Goal: Check status: Check status

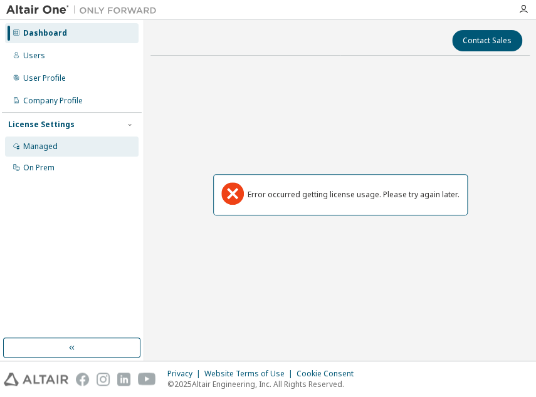
click at [45, 143] on div "Managed" at bounding box center [40, 147] width 34 height 10
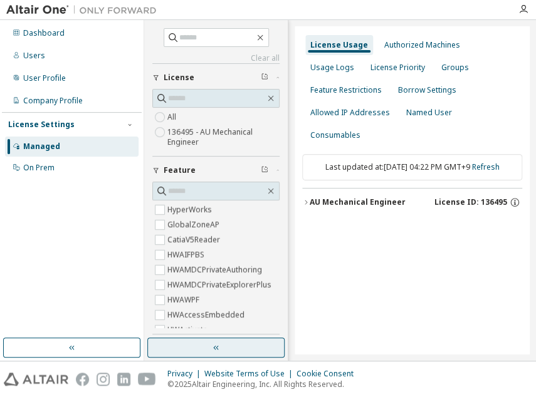
click at [231, 341] on button "button" at bounding box center [215, 348] width 137 height 20
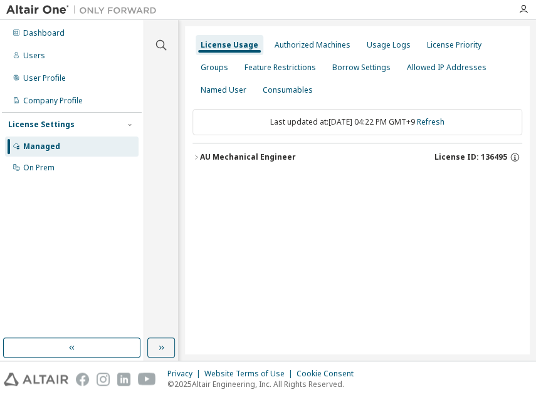
click at [282, 150] on button "AU Mechanical Engineer License ID: 136495" at bounding box center [357, 157] width 330 height 28
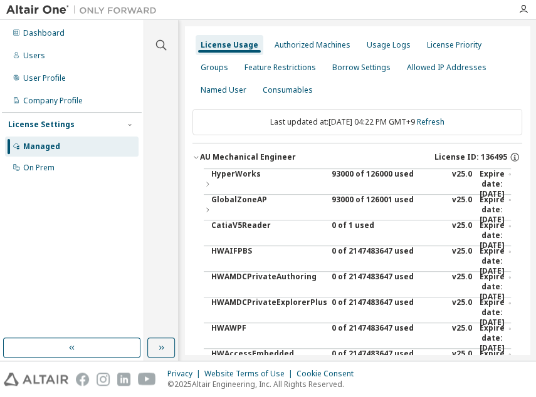
click at [343, 174] on div "93000 of 126000 used" at bounding box center [387, 184] width 113 height 30
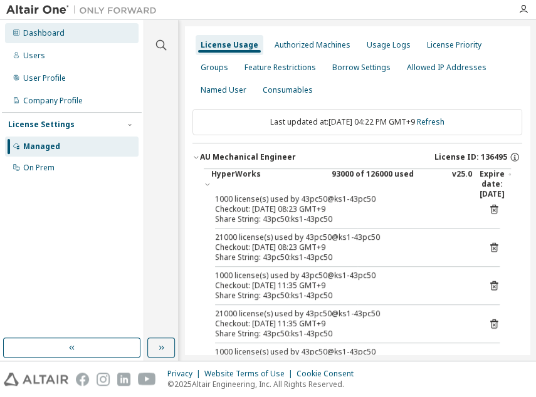
click at [76, 33] on div "Dashboard" at bounding box center [71, 33] width 133 height 20
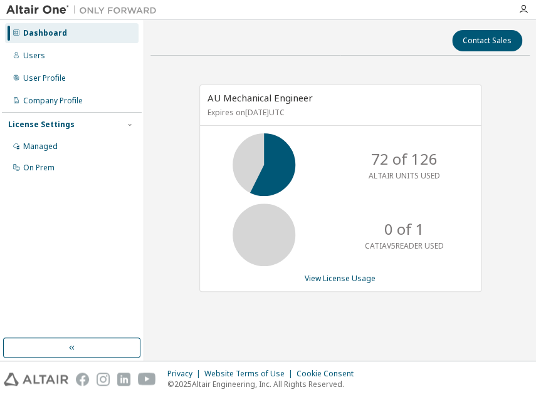
click at [36, 274] on div "Dashboard Users User Profile Company Profile License Settings Managed On Prem" at bounding box center [72, 179] width 140 height 314
click at [46, 146] on div "Managed" at bounding box center [40, 147] width 34 height 10
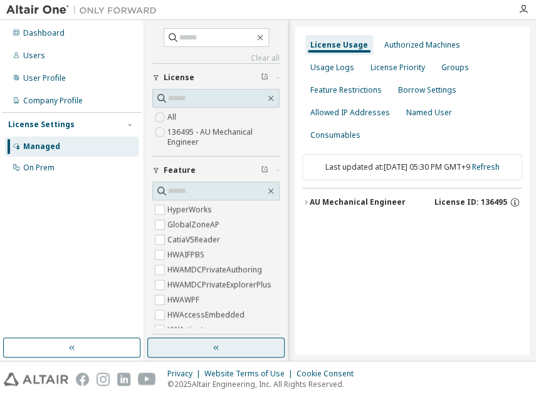
click at [226, 348] on button "button" at bounding box center [215, 348] width 137 height 20
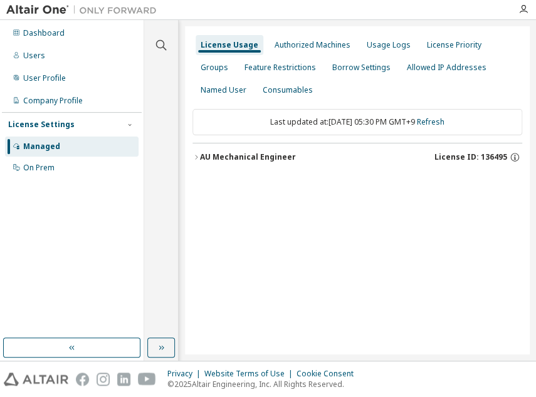
click at [275, 153] on div "AU Mechanical Engineer" at bounding box center [248, 157] width 96 height 10
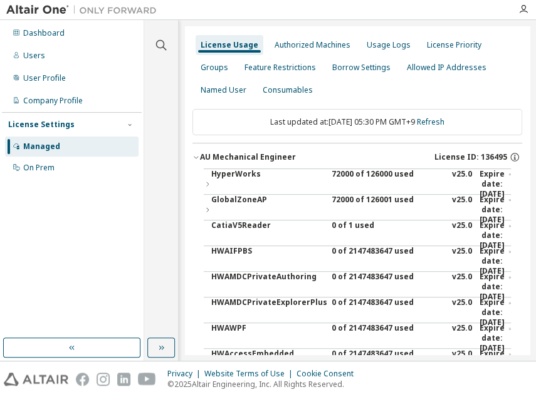
click at [343, 170] on div "72000 of 126000 used" at bounding box center [387, 184] width 113 height 30
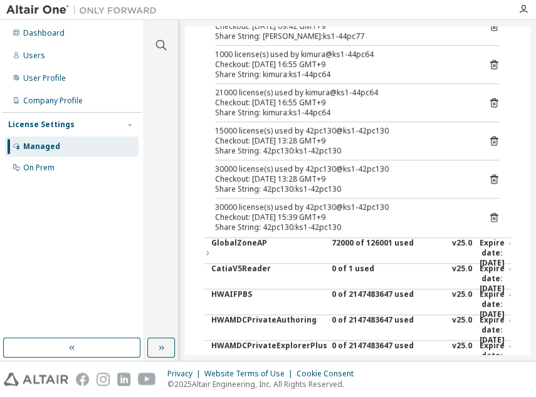
scroll to position [227, 0]
